Goal: Find specific page/section: Find specific page/section

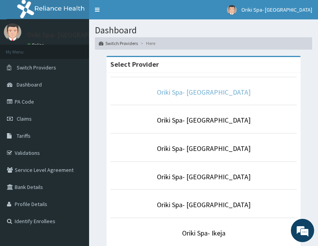
click at [214, 93] on link "Oriki Spa- [GEOGRAPHIC_DATA]" at bounding box center [204, 92] width 94 height 9
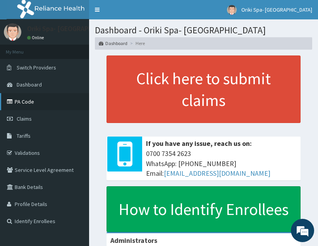
click at [18, 100] on link "PA Code" at bounding box center [44, 101] width 89 height 17
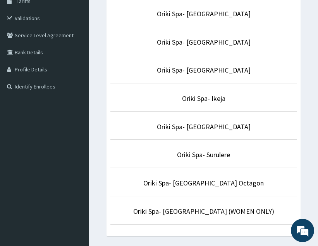
scroll to position [137, 0]
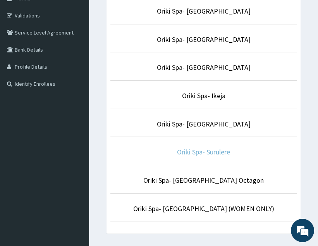
click at [198, 153] on link "Oriki Spa- Surulere" at bounding box center [203, 151] width 53 height 9
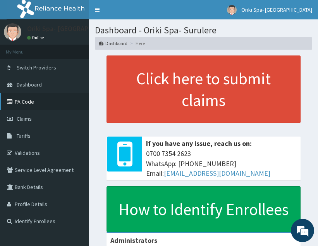
click at [33, 104] on link "PA Code" at bounding box center [44, 101] width 89 height 17
